Goal: Task Accomplishment & Management: Complete application form

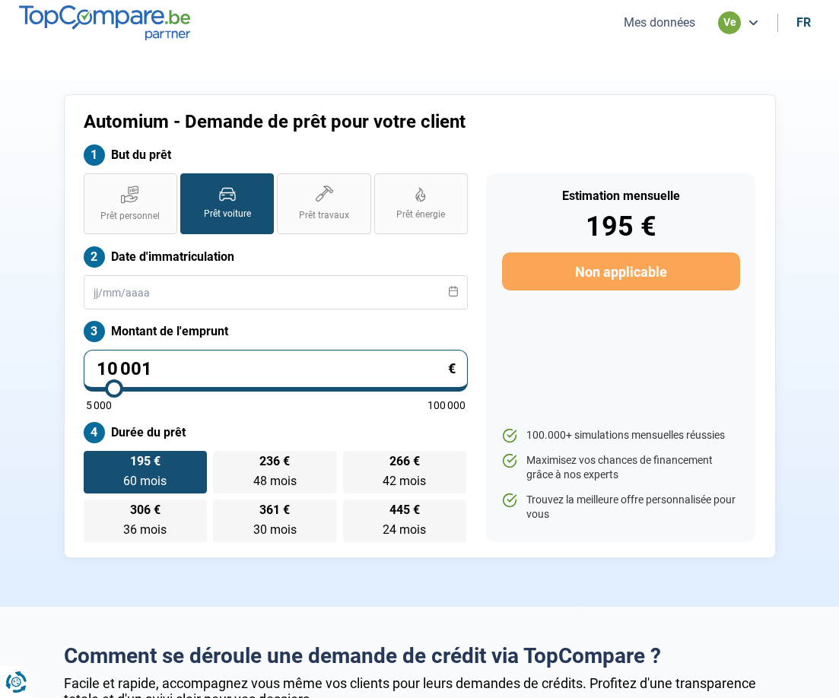
drag, startPoint x: 241, startPoint y: 359, endPoint x: 5, endPoint y: 384, distance: 237.9
click at [5, 384] on section "Automium - Demande de prêt pour votre client But du prêt Prêt personnel Prêt vo…" at bounding box center [419, 326] width 839 height 561
type input "1"
type input "5000"
type input "12"
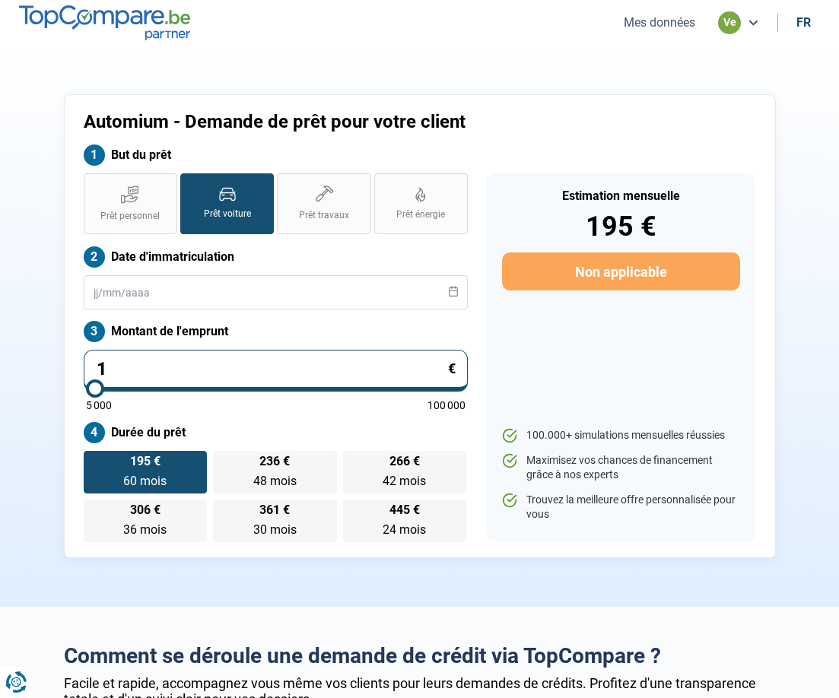
type input "5000"
type input "125"
type input "5000"
type input "1 259"
type input "5000"
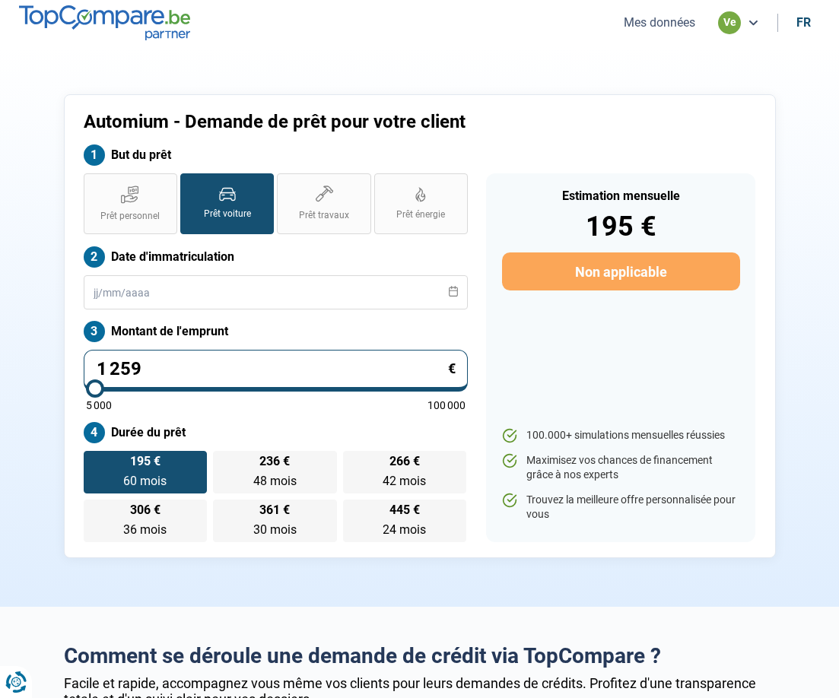
type input "12 590"
type input "12500"
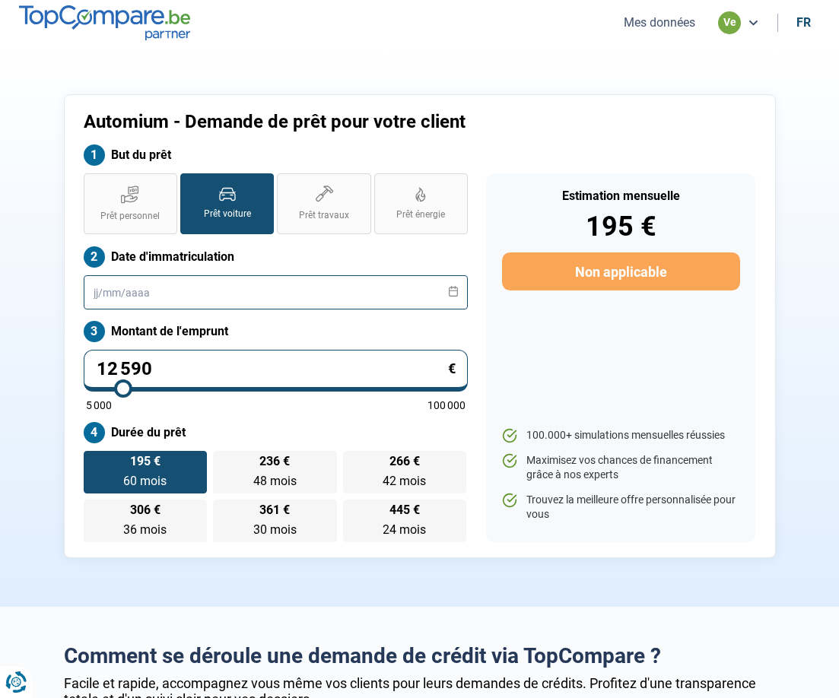
type input "12 590"
click at [209, 285] on input "text" at bounding box center [276, 292] width 385 height 34
type input "12500"
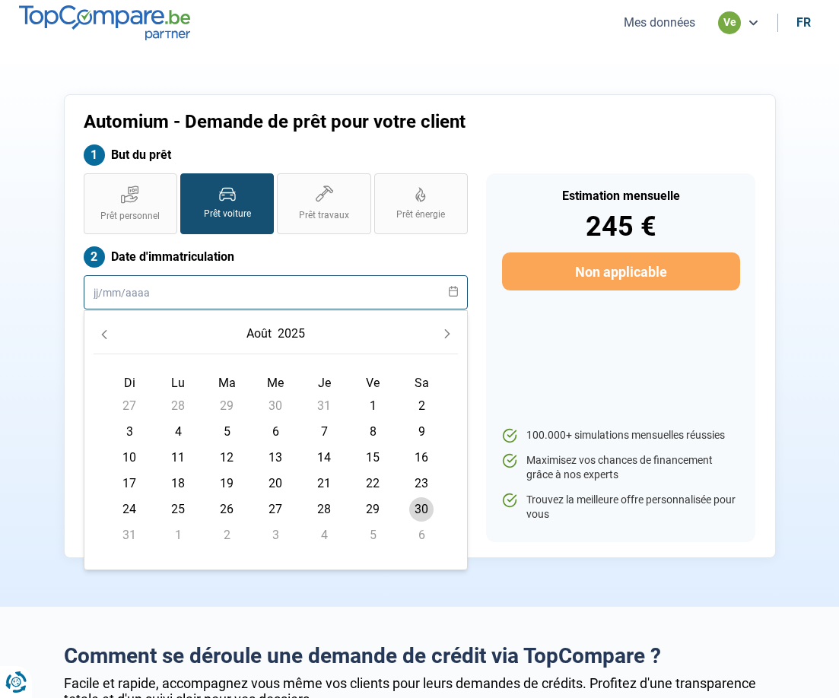
click at [227, 293] on input "text" at bounding box center [276, 292] width 385 height 34
type input "[DATE]"
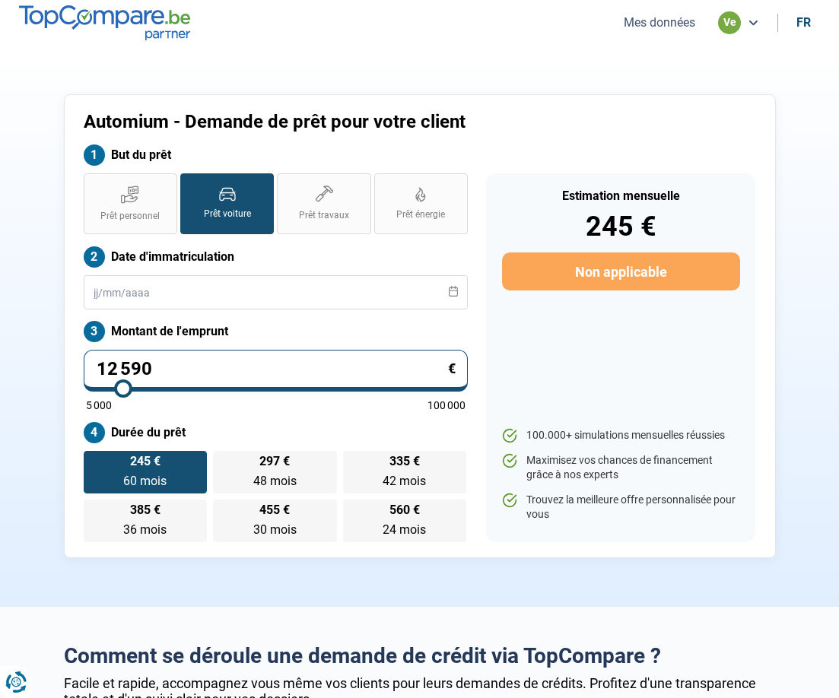
click at [270, 251] on label "Date d'immatriculation" at bounding box center [276, 256] width 385 height 21
click at [146, 203] on label "Prêt personnel" at bounding box center [131, 203] width 94 height 61
click at [94, 183] on input "Prêt personnel" at bounding box center [89, 178] width 10 height 10
radio input "true"
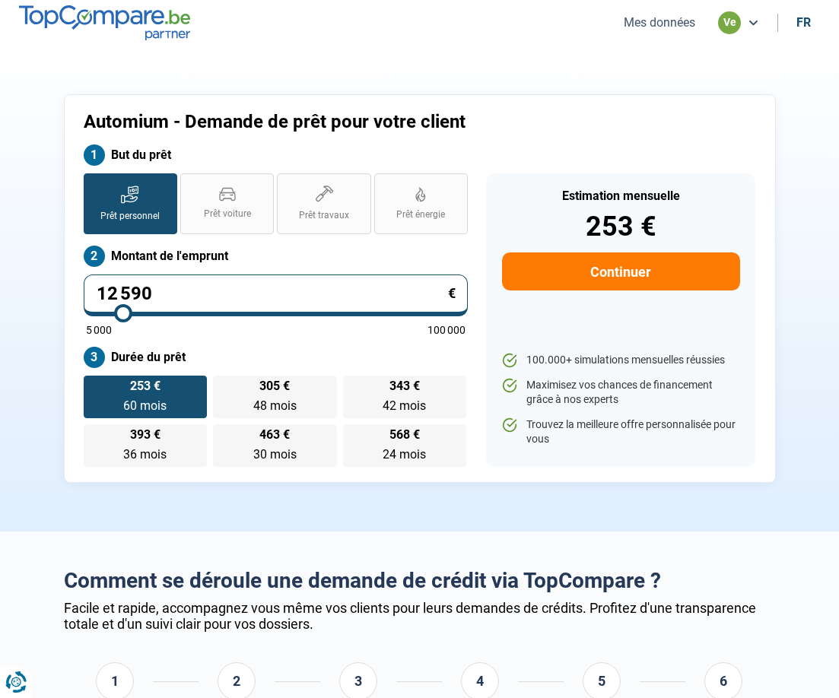
click at [184, 395] on label "253 € 60 mois 60 mois" at bounding box center [146, 397] width 124 height 43
click at [94, 386] on input "253 € 60 mois 60 mois" at bounding box center [89, 381] width 10 height 10
drag, startPoint x: 193, startPoint y: 285, endPoint x: 177, endPoint y: 290, distance: 16.6
click at [177, 290] on input "12 590" at bounding box center [276, 296] width 385 height 42
drag, startPoint x: 294, startPoint y: 300, endPoint x: 281, endPoint y: 298, distance: 13.0
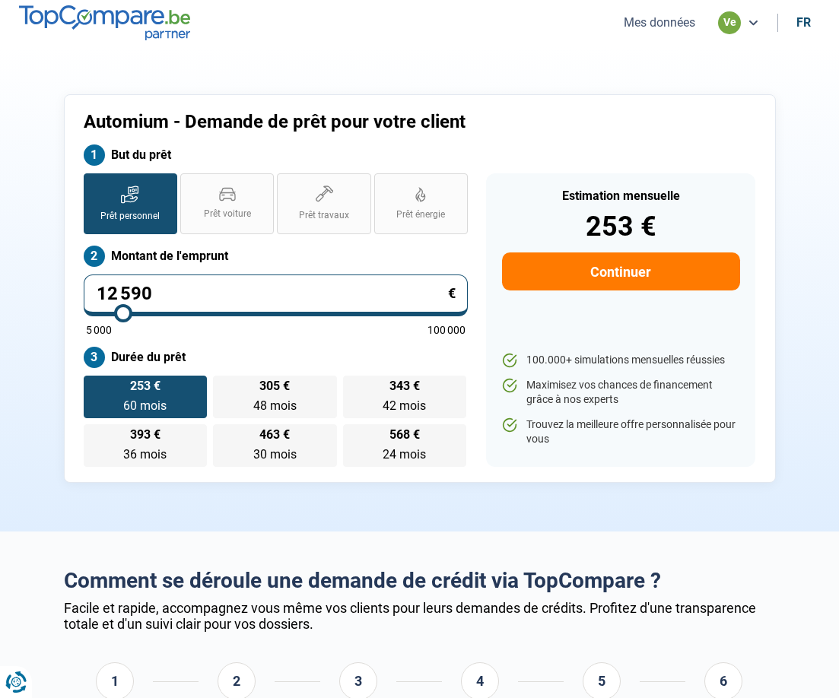
click at [285, 298] on input "12 590" at bounding box center [276, 296] width 385 height 42
drag, startPoint x: 119, startPoint y: 288, endPoint x: 75, endPoint y: 285, distance: 44.2
click at [75, 285] on div "Prêt personnel Prêt voiture Prêt travaux Prêt énergie Prêt personnel Montant de…" at bounding box center [276, 320] width 403 height 294
type input "590"
type input "5000"
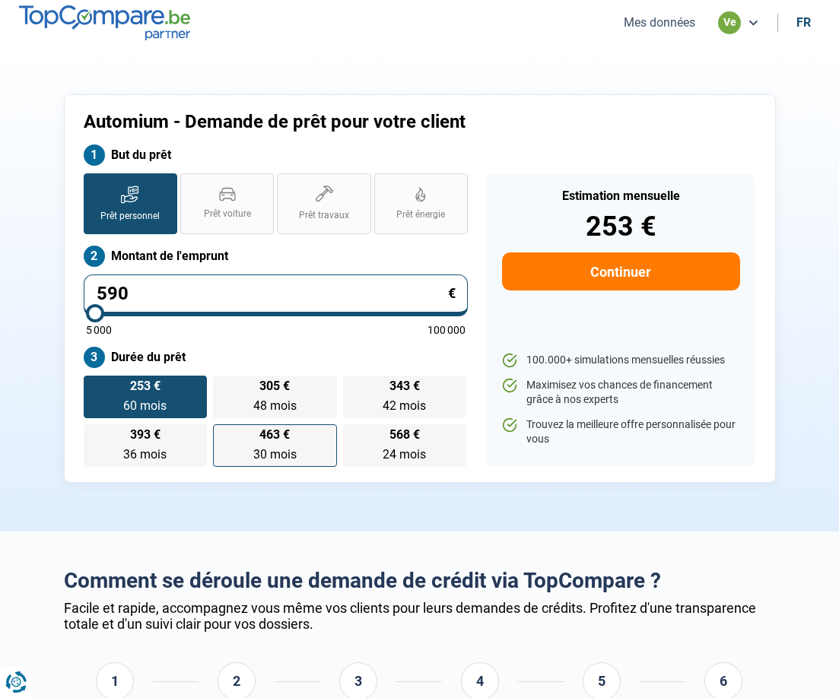
type input "7 590"
type input "7500"
type input "7 590"
type input "7500"
radio input "true"
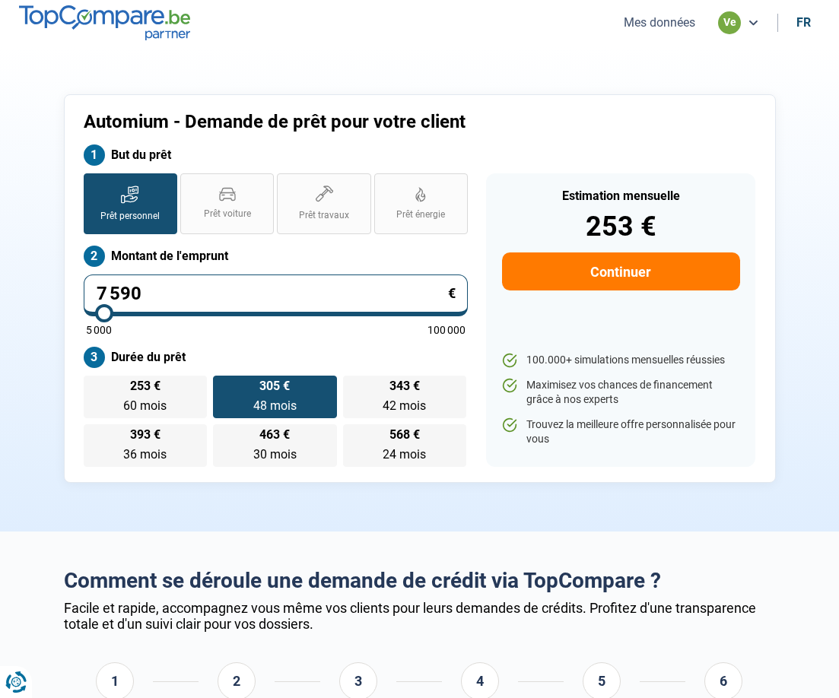
click at [336, 349] on label "Durée du prêt" at bounding box center [276, 357] width 385 height 21
